Goal: Navigation & Orientation: Go to known website

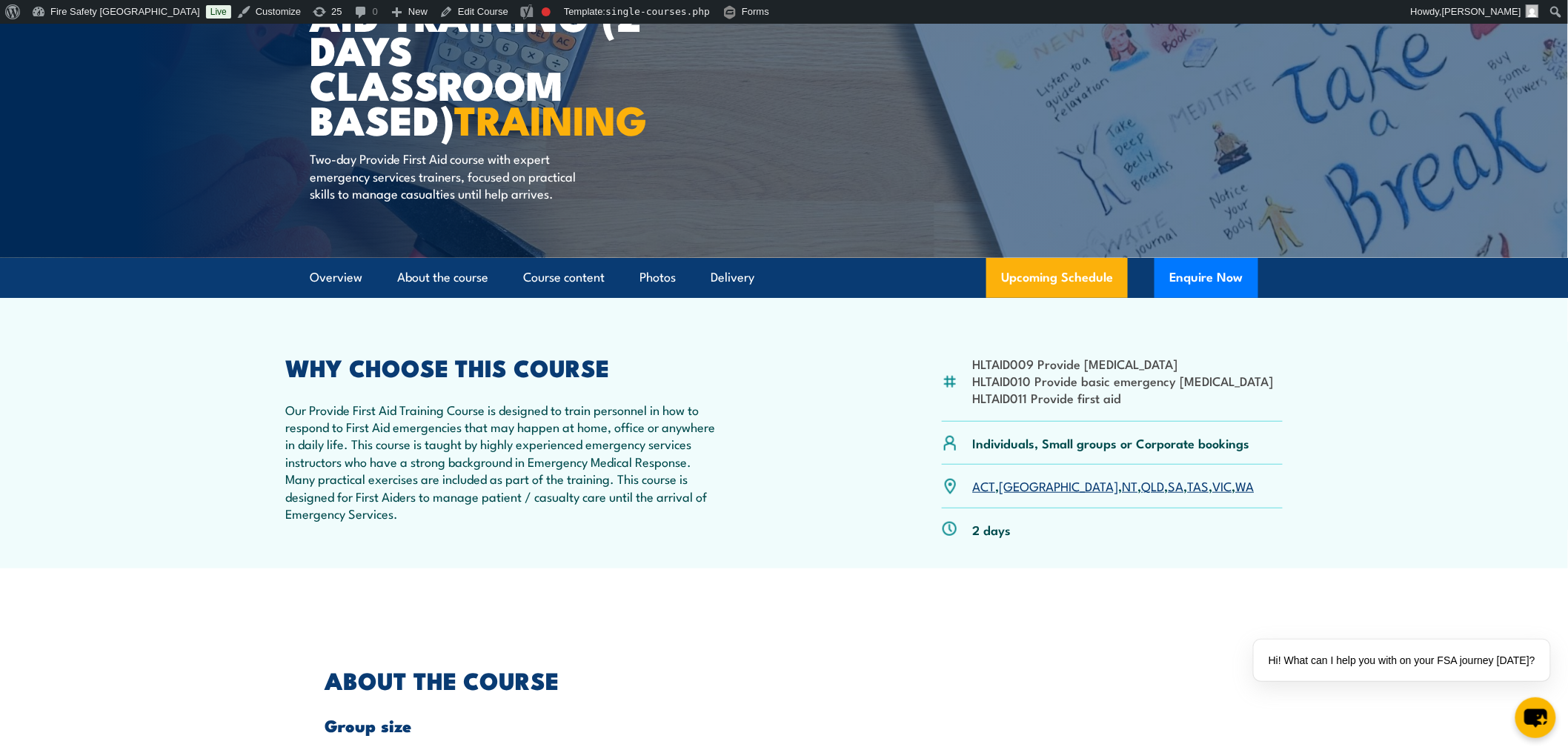
scroll to position [247, 0]
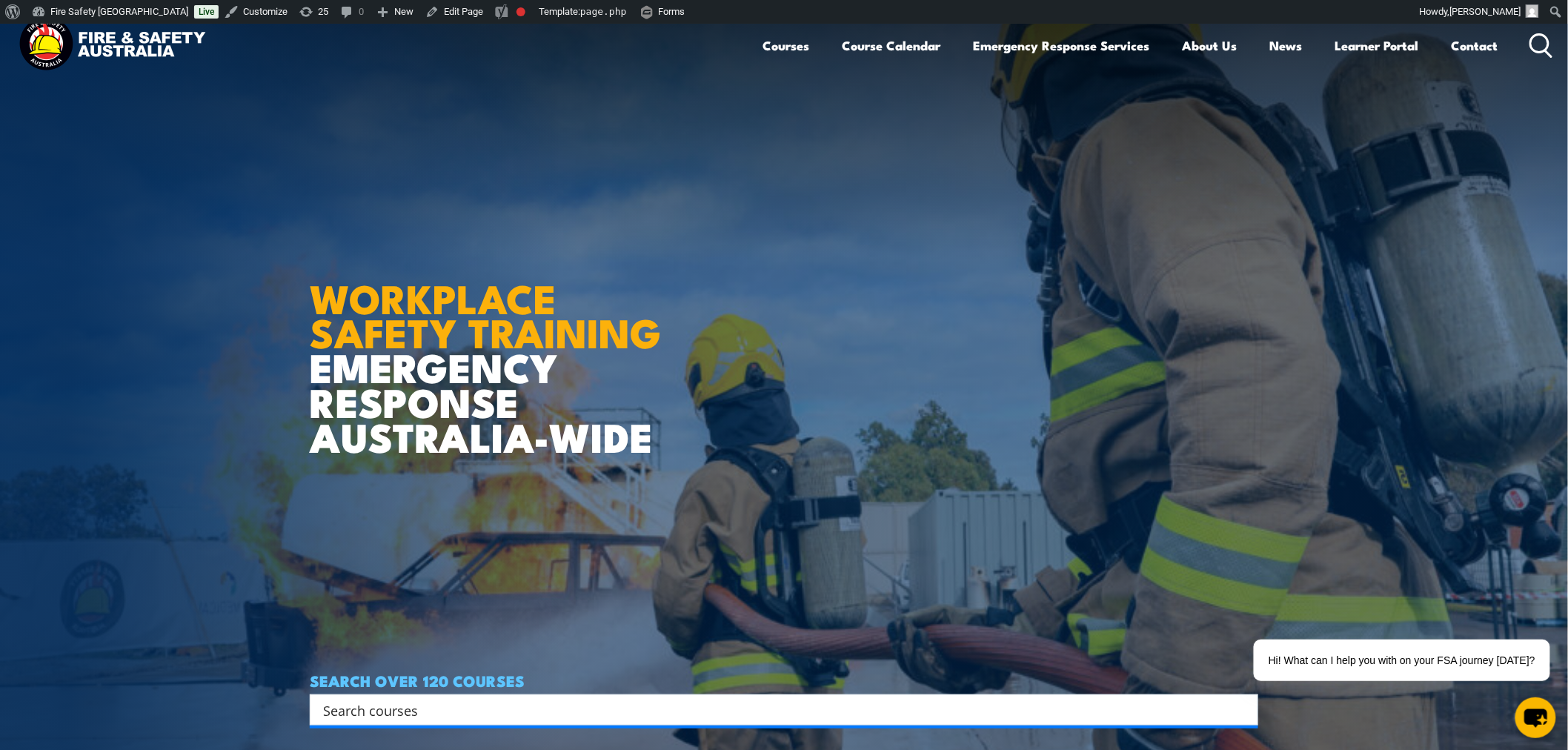
click at [59, 42] on img at bounding box center [111, 46] width 194 height 64
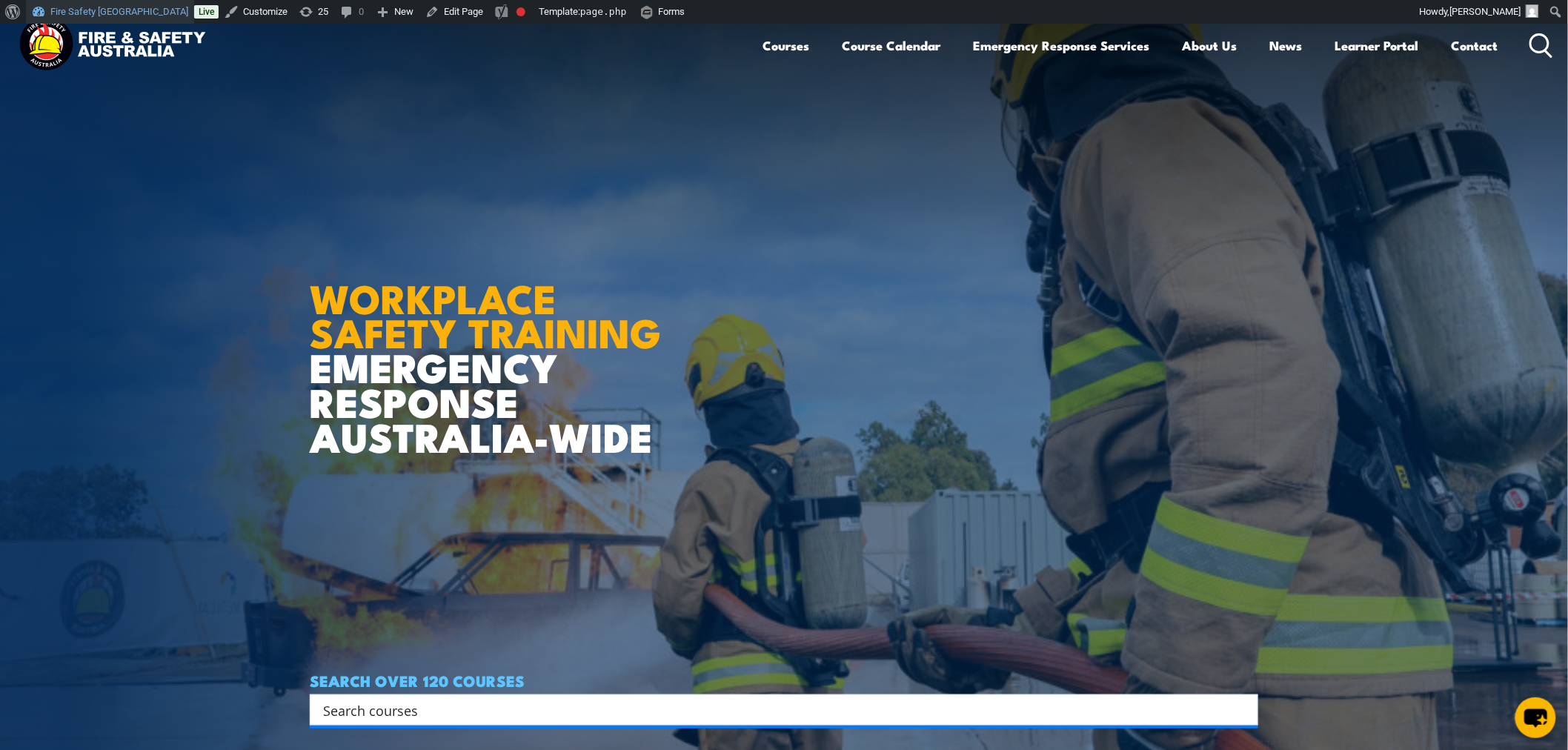
click at [105, 5] on link "Fire Safety [GEOGRAPHIC_DATA]" at bounding box center [110, 12] width 169 height 23
